Goal: Task Accomplishment & Management: Use online tool/utility

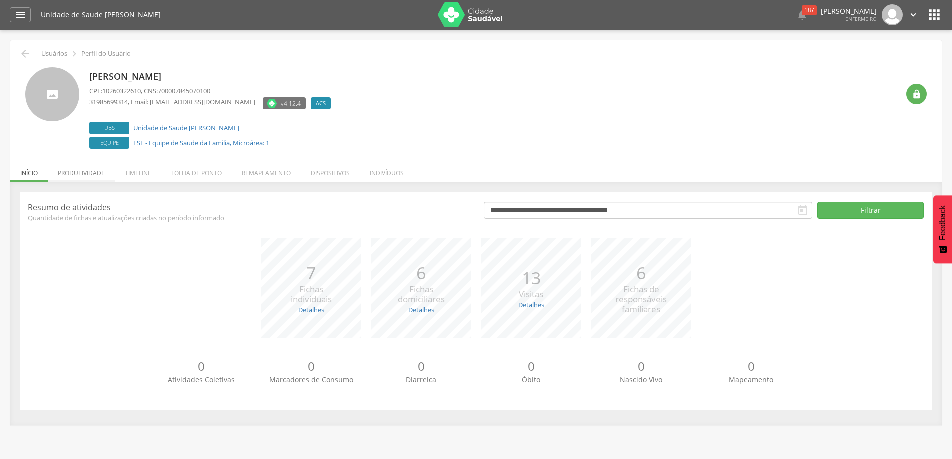
click at [87, 173] on li "Produtividade" at bounding box center [81, 170] width 67 height 23
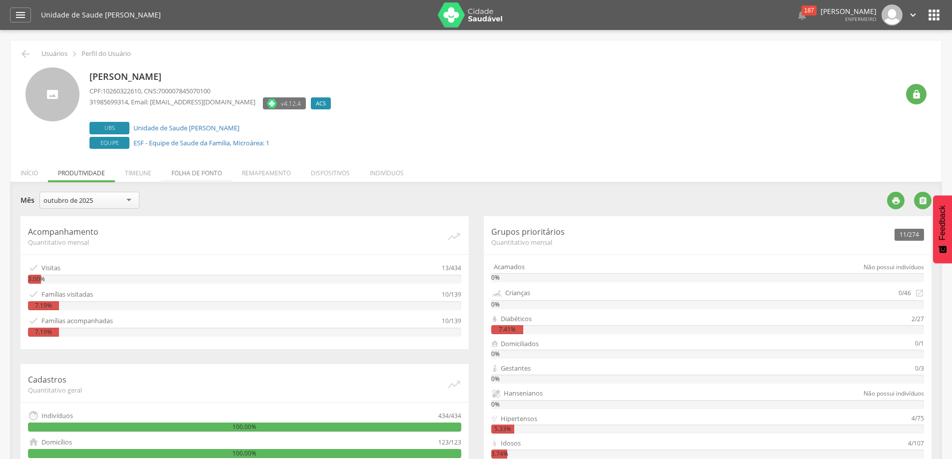
click at [192, 170] on li "Folha de ponto" at bounding box center [196, 170] width 70 height 23
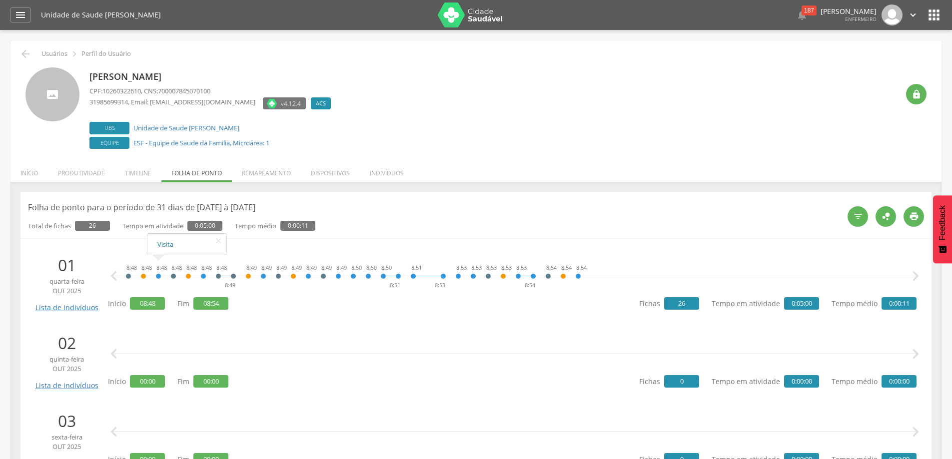
click at [167, 244] on link "Visita" at bounding box center [186, 244] width 59 height 12
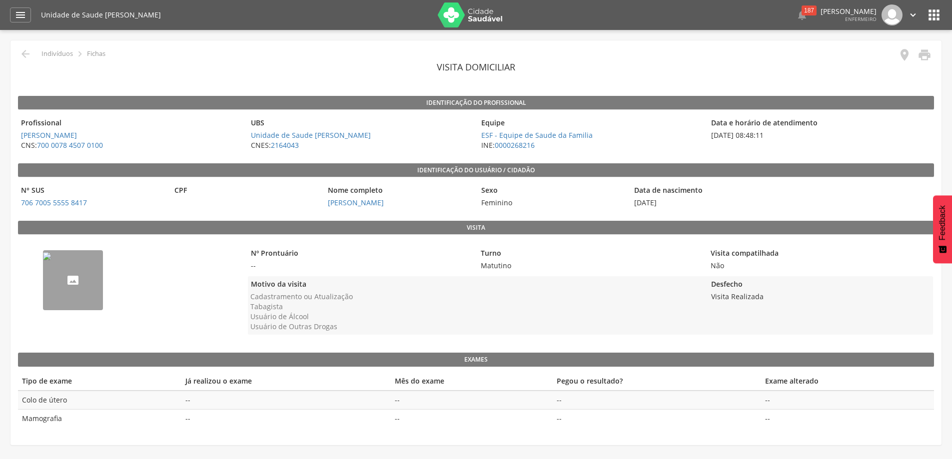
click at [51, 260] on img "--" at bounding box center [47, 256] width 8 height 8
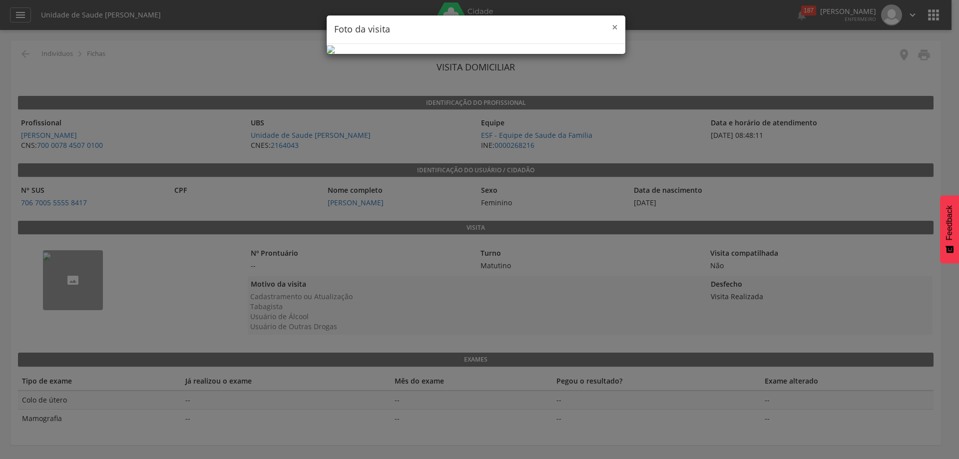
click at [615, 25] on span "×" at bounding box center [615, 27] width 6 height 14
